Goal: Understand process/instructions

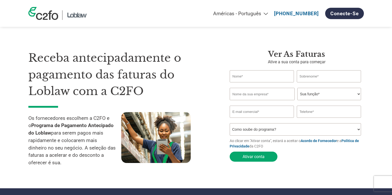
select select "pt"
